Goal: Task Accomplishment & Management: Manage account settings

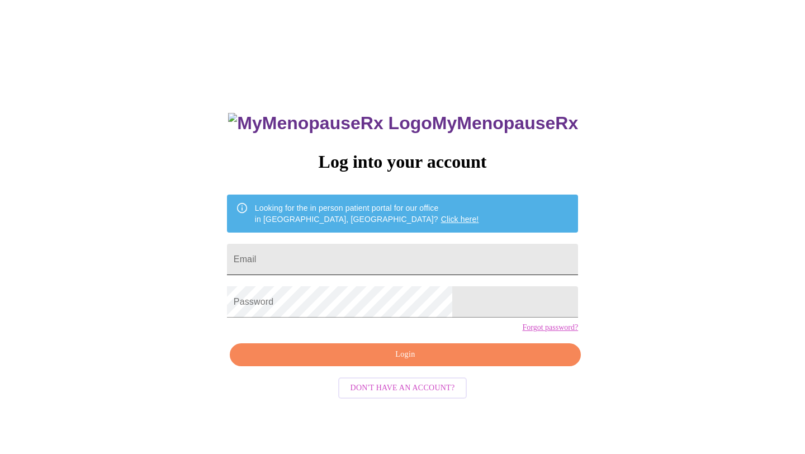
click at [396, 251] on input "Email" at bounding box center [402, 259] width 351 height 31
type input "[EMAIL_ADDRESS][DOMAIN_NAME]"
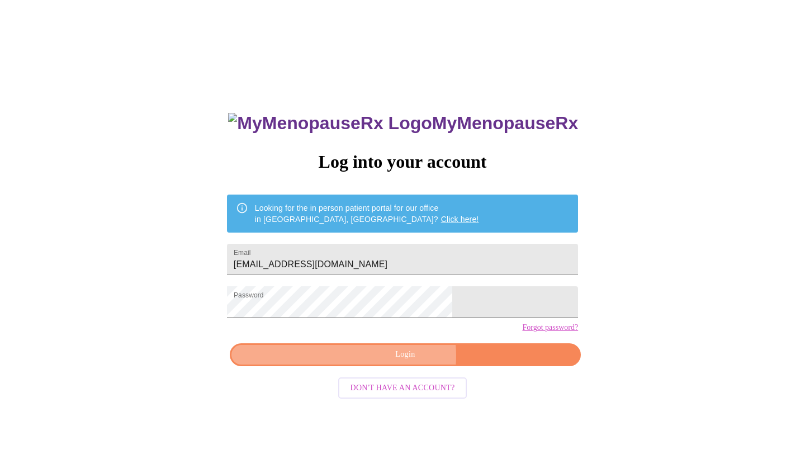
click at [405, 362] on span "Login" at bounding box center [405, 355] width 325 height 14
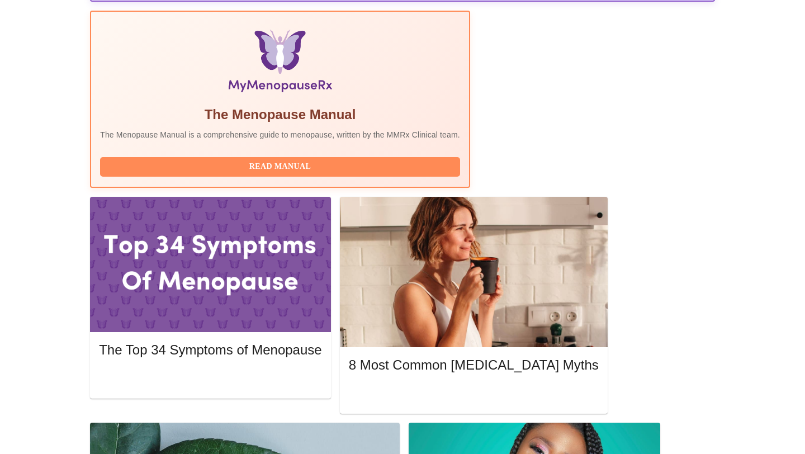
scroll to position [348, 0]
